Goal: Task Accomplishment & Management: Complete application form

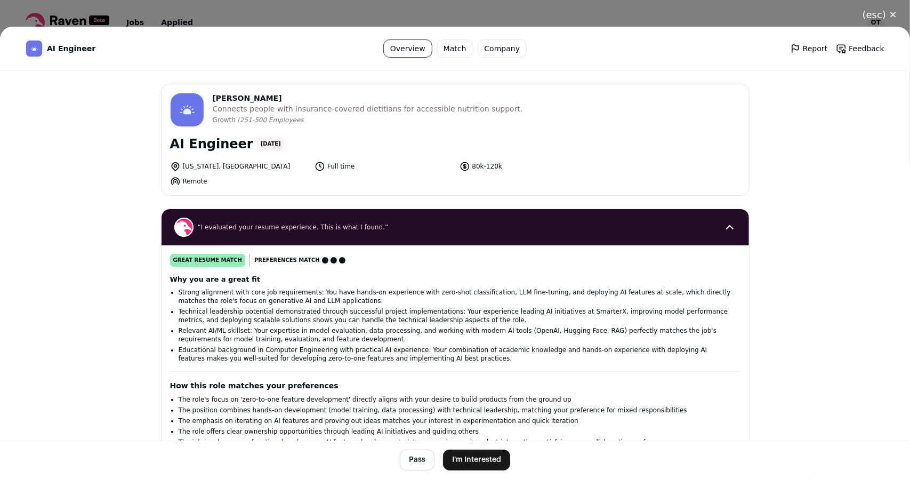
click at [475, 464] on button "I'm Interested" at bounding box center [476, 459] width 67 height 21
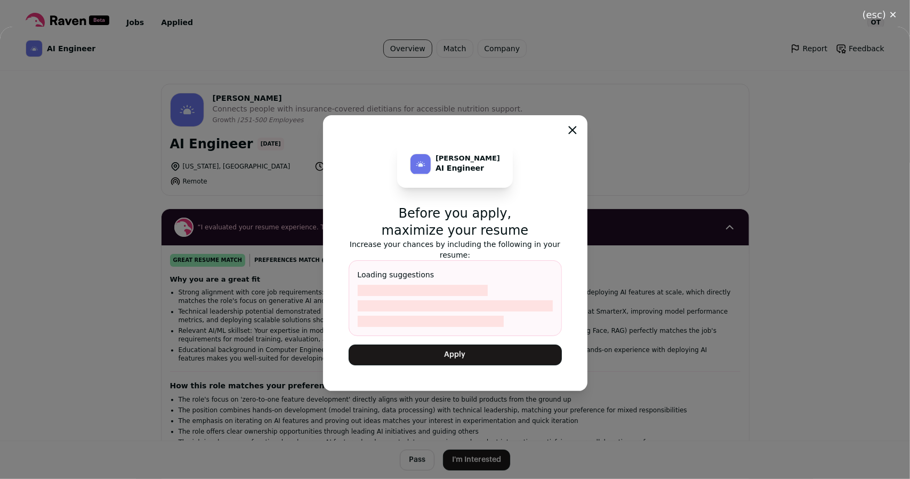
click at [487, 355] on button "Apply" at bounding box center [455, 354] width 213 height 21
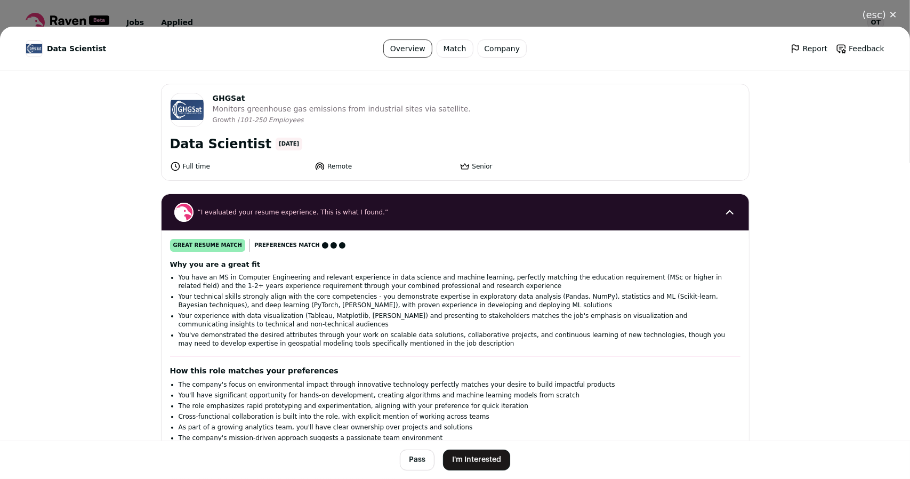
click at [486, 451] on button "I'm Interested" at bounding box center [476, 459] width 67 height 21
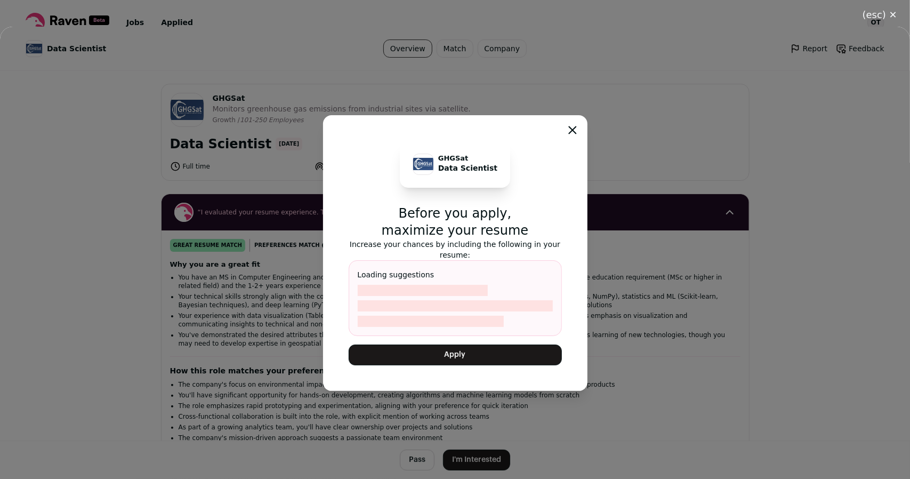
click at [507, 346] on button "Apply" at bounding box center [455, 354] width 213 height 21
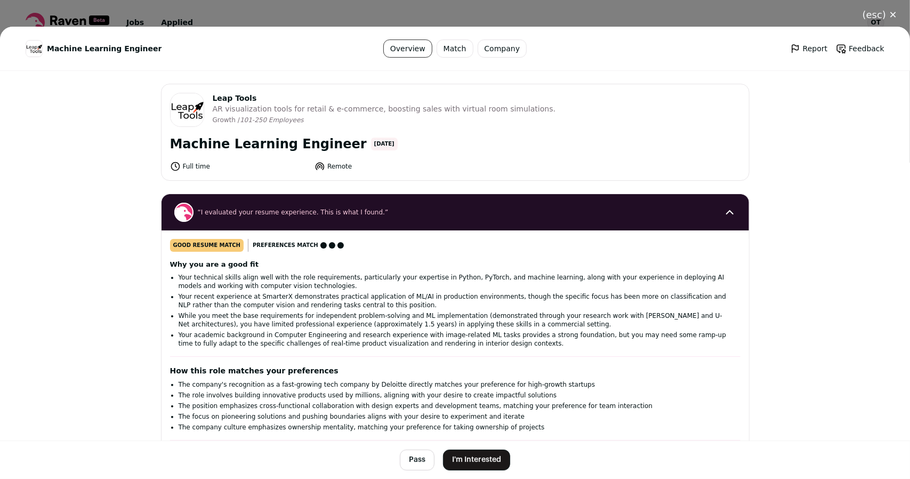
click at [467, 466] on button "I'm Interested" at bounding box center [476, 459] width 67 height 21
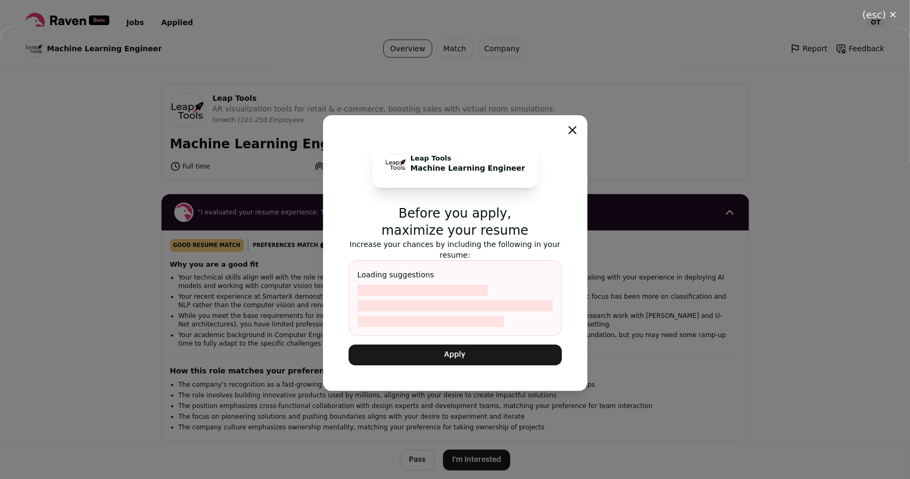
click at [468, 360] on button "Apply" at bounding box center [455, 354] width 213 height 21
